Goal: Information Seeking & Learning: Check status

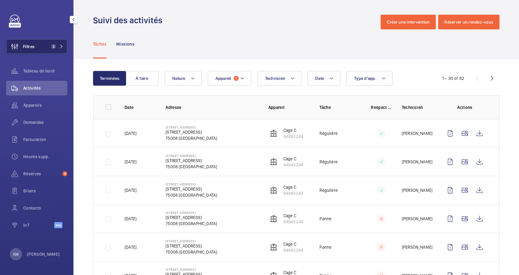
click at [56, 49] on button "Filtres 2" at bounding box center [36, 46] width 61 height 15
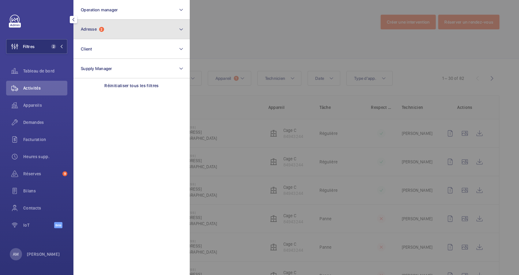
click at [123, 32] on button "Adresse 2" at bounding box center [132, 30] width 116 height 20
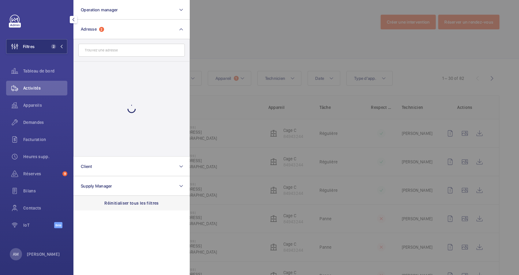
click at [136, 204] on p "Réinitialiser tous les filtres" at bounding box center [131, 203] width 55 height 6
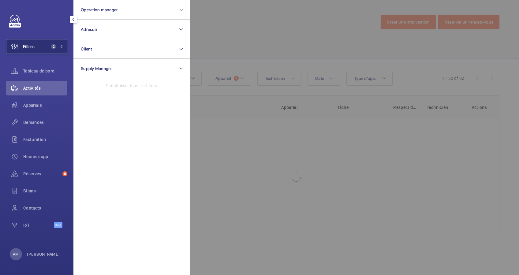
click at [247, 47] on div at bounding box center [449, 137] width 519 height 275
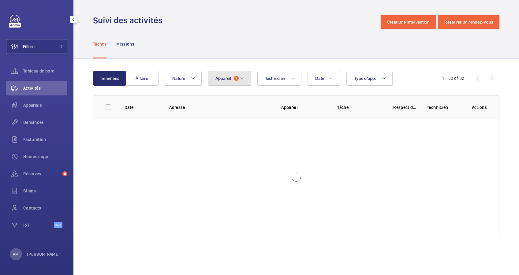
click at [241, 78] on mat-icon at bounding box center [242, 78] width 5 height 7
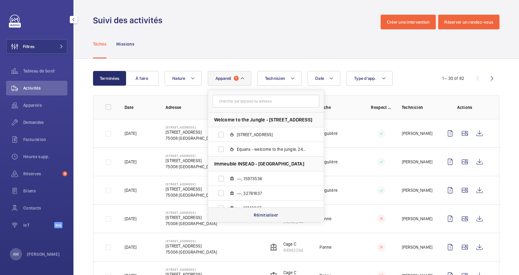
click at [271, 214] on p "Réinitialiser" at bounding box center [266, 215] width 25 height 6
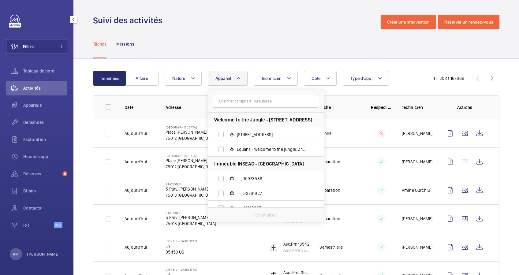
click at [197, 50] on div "Tâches Missions" at bounding box center [296, 43] width 407 height 29
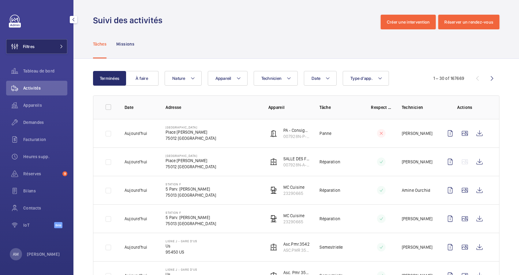
drag, startPoint x: 56, startPoint y: 48, endPoint x: 65, endPoint y: 44, distance: 9.9
click at [57, 47] on button "Filtres" at bounding box center [36, 46] width 61 height 15
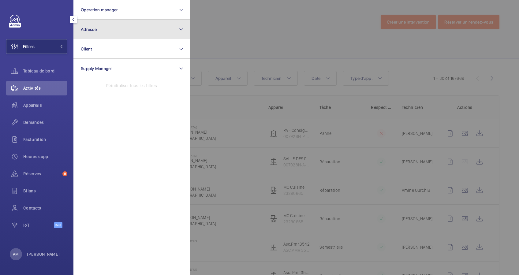
click at [136, 32] on button "Adresse" at bounding box center [132, 30] width 116 height 20
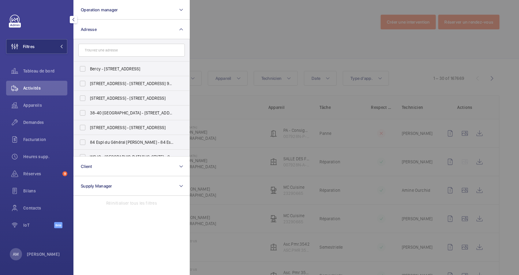
click at [124, 48] on input "text" at bounding box center [131, 50] width 107 height 13
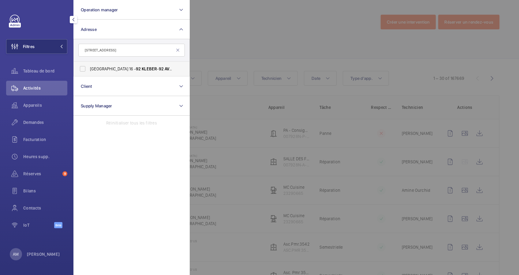
type input "[STREET_ADDRESS]"
click at [165, 69] on span "AVENUE" at bounding box center [172, 68] width 15 height 5
click at [89, 69] on input "[GEOGRAPHIC_DATA] 16 ‐ 92 KLEBER - [STREET_ADDRESS]" at bounding box center [83, 69] width 12 height 12
checkbox input "true"
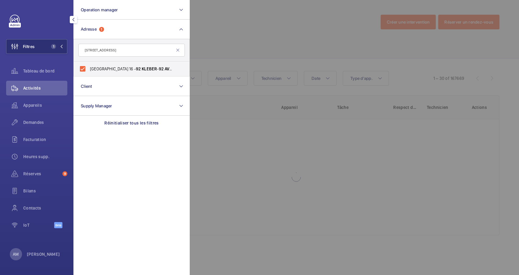
click at [257, 40] on div at bounding box center [449, 137] width 519 height 275
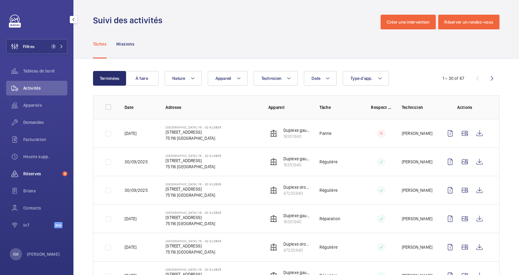
click at [39, 170] on div "Réserves 9" at bounding box center [36, 174] width 61 height 15
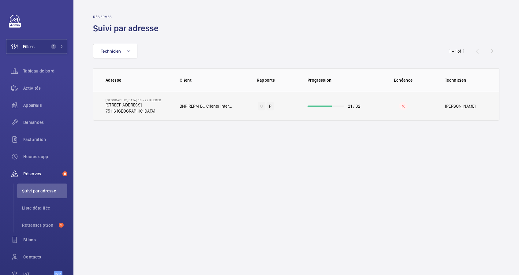
click at [338, 107] on td "21 / 32" at bounding box center [335, 106] width 74 height 29
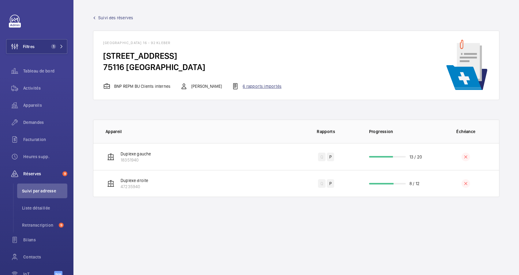
click at [266, 83] on div "6 rapports importés" at bounding box center [257, 86] width 50 height 7
